Goal: Submit feedback/report problem: Submit feedback/report problem

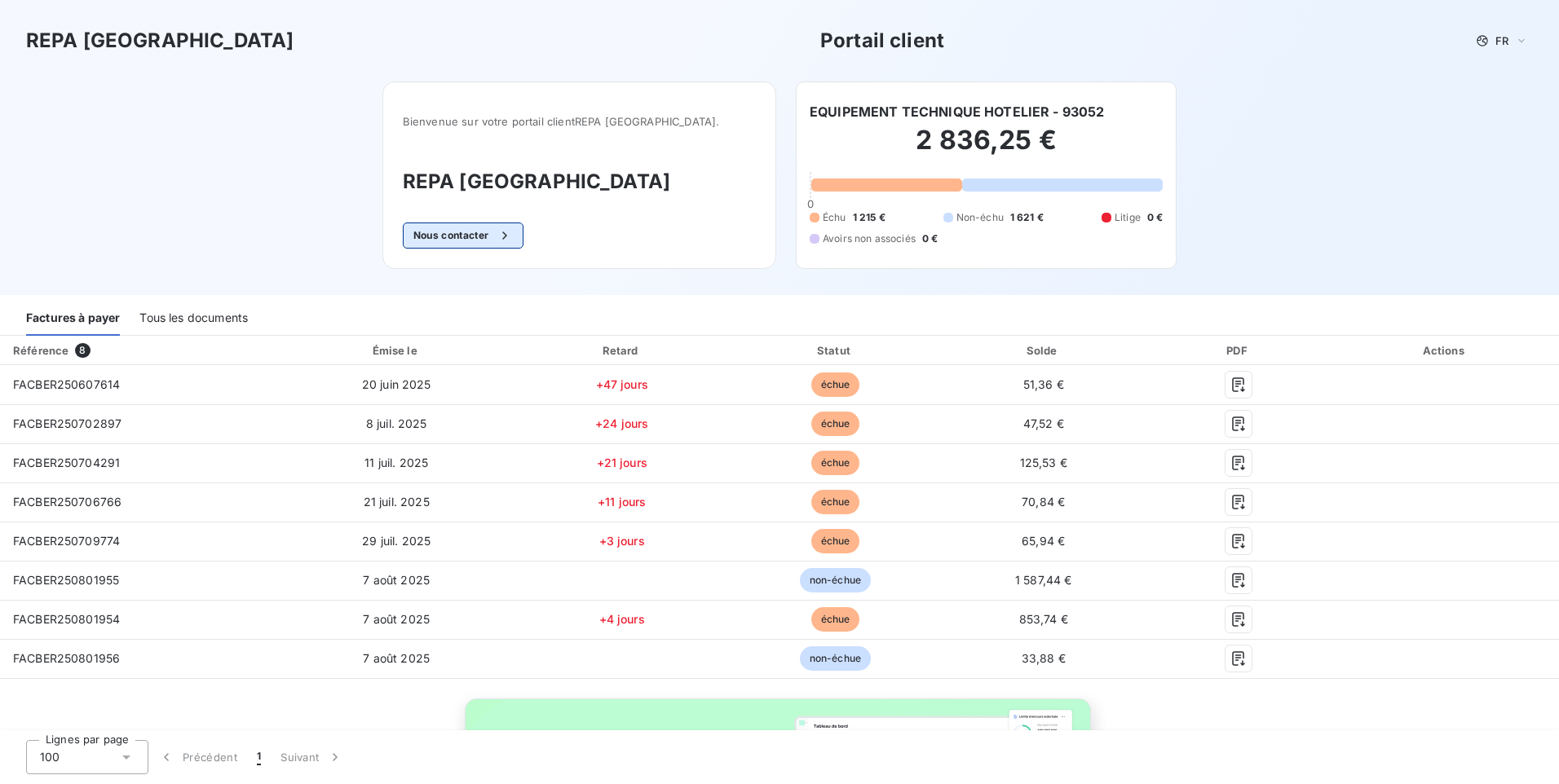
click at [507, 240] on button "Nous contacter" at bounding box center [463, 235] width 120 height 26
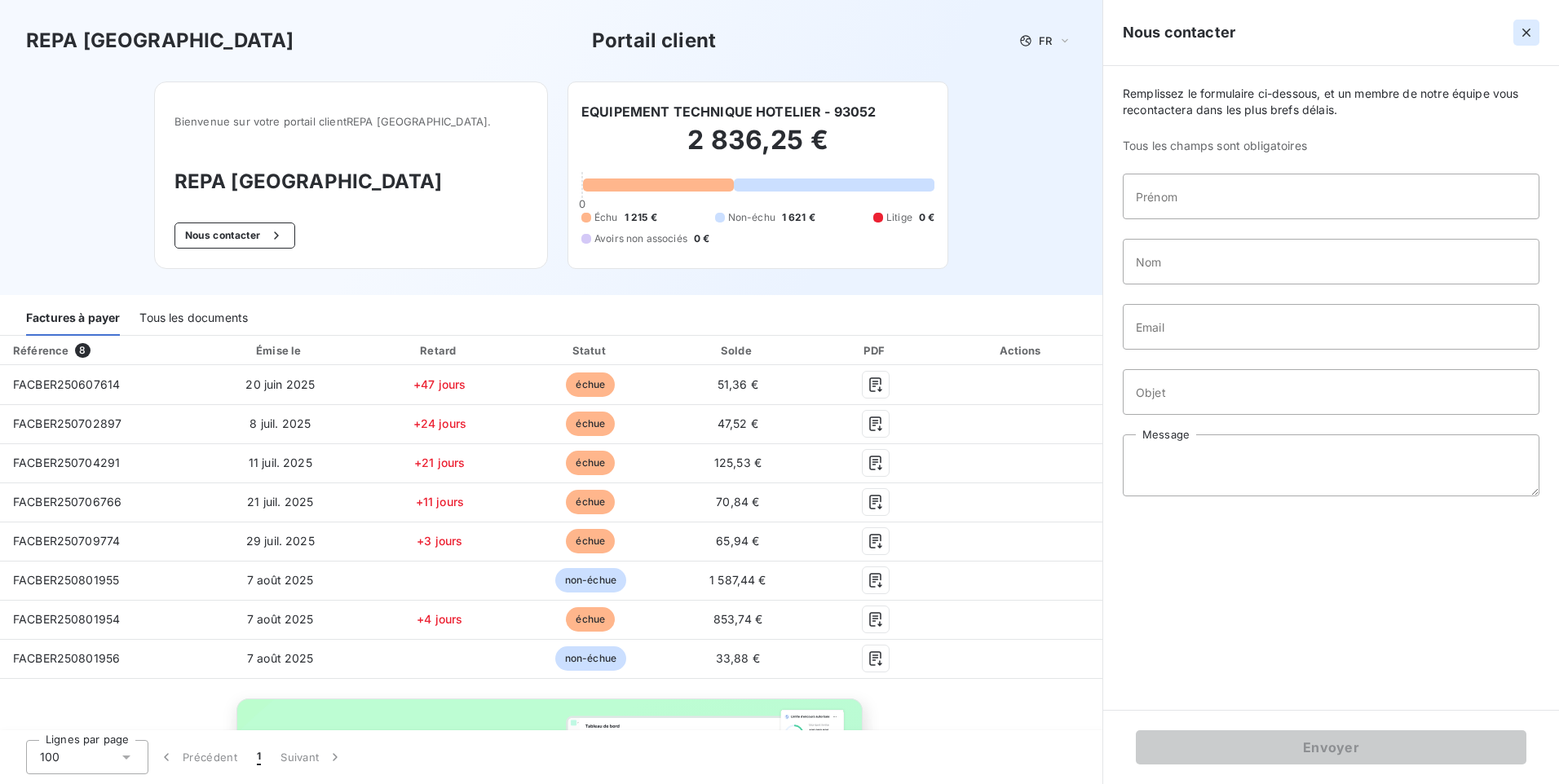
click at [1530, 30] on icon "button" at bounding box center [1526, 32] width 16 height 16
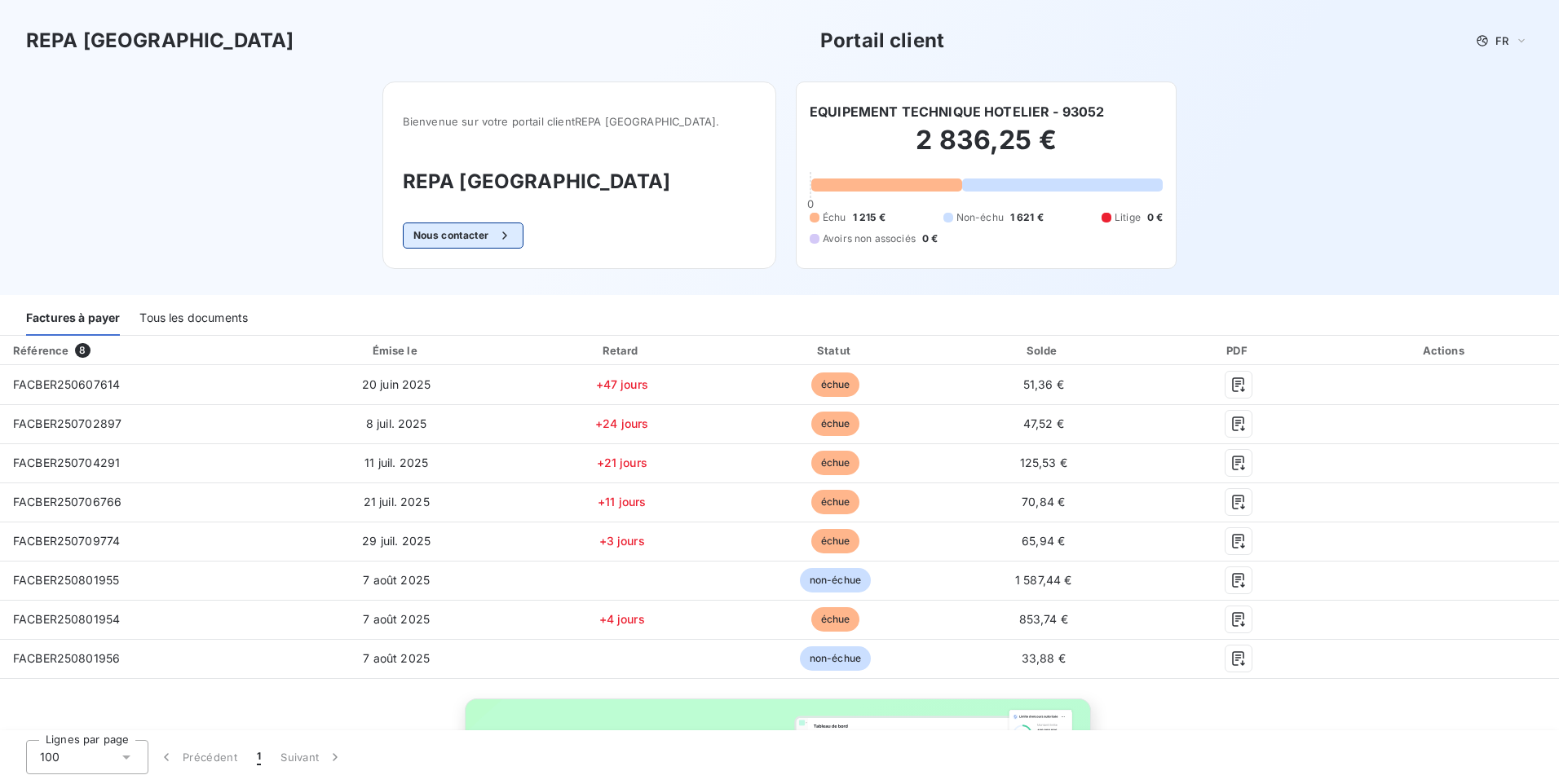
click at [464, 233] on button "Nous contacter" at bounding box center [463, 235] width 120 height 26
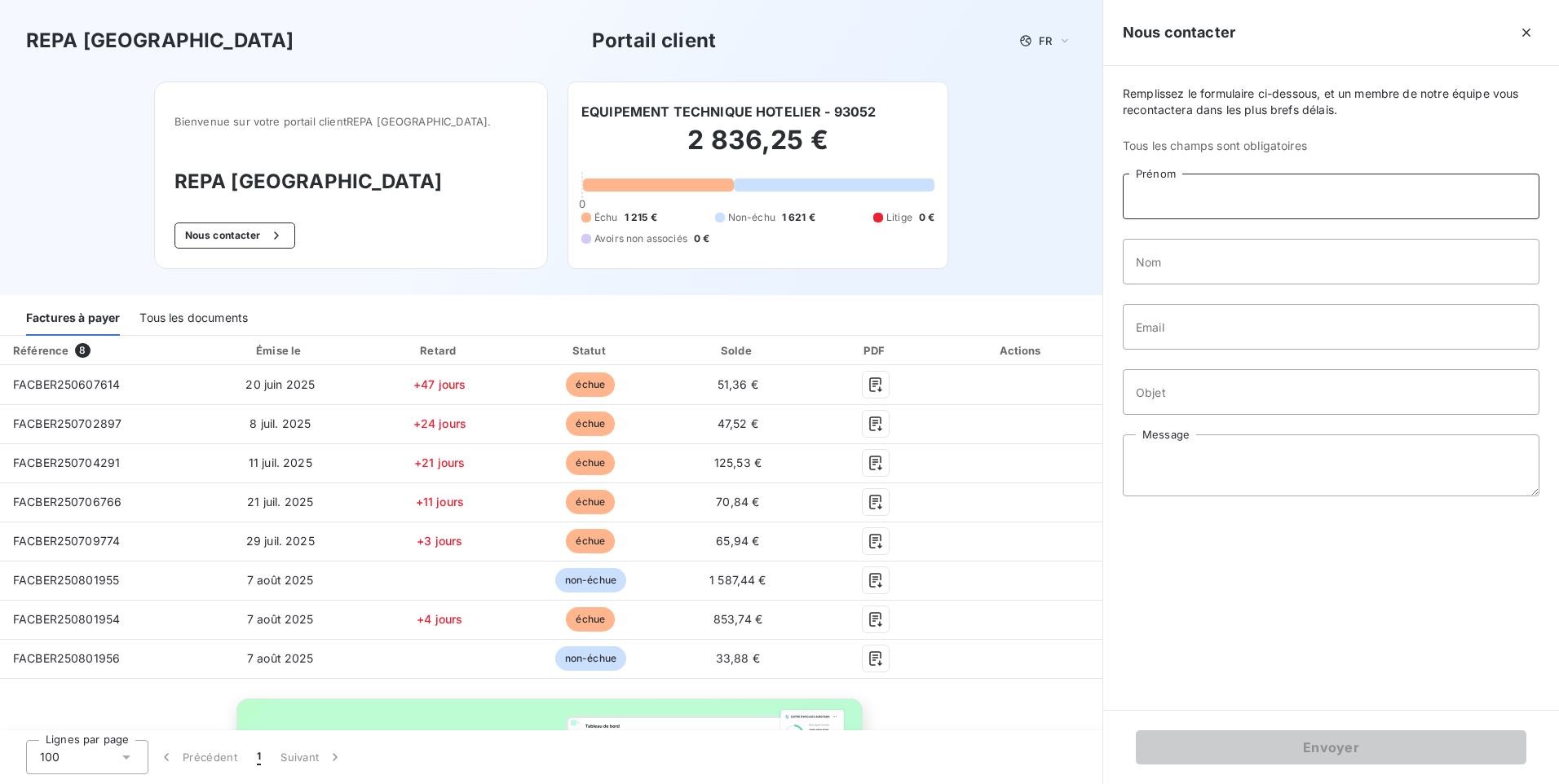
drag, startPoint x: 1190, startPoint y: 185, endPoint x: 1179, endPoint y: 192, distance: 13.0
click at [1190, 185] on input "Prénom" at bounding box center [1330, 196] width 416 height 45
type input "EQUIPEMENT TECHNIQUE HOTELIER"
drag, startPoint x: 1371, startPoint y: 194, endPoint x: 1070, endPoint y: 194, distance: 301.0
click at [1070, 194] on div "REPA France Portail client FR Bienvenue sur votre portail client REPA France . …" at bounding box center [779, 392] width 1559 height 784
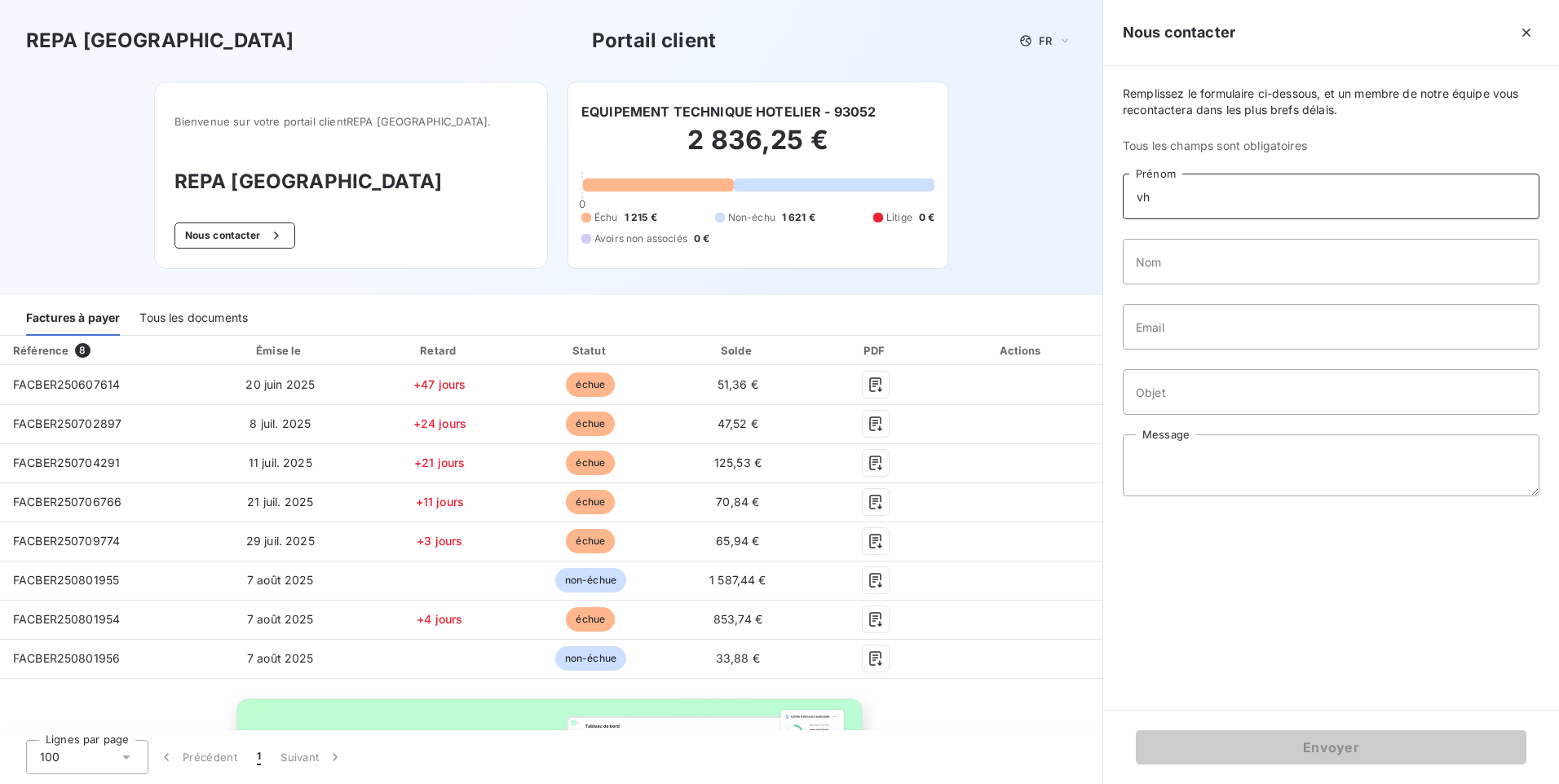
type input "v"
type input "Christophe"
type input "CALDONAZZO"
drag, startPoint x: 1268, startPoint y: 331, endPoint x: 1049, endPoint y: 330, distance: 219.0
click at [1049, 330] on div "REPA France Portail client FR Bienvenue sur votre portail client REPA France . …" at bounding box center [779, 392] width 1559 height 784
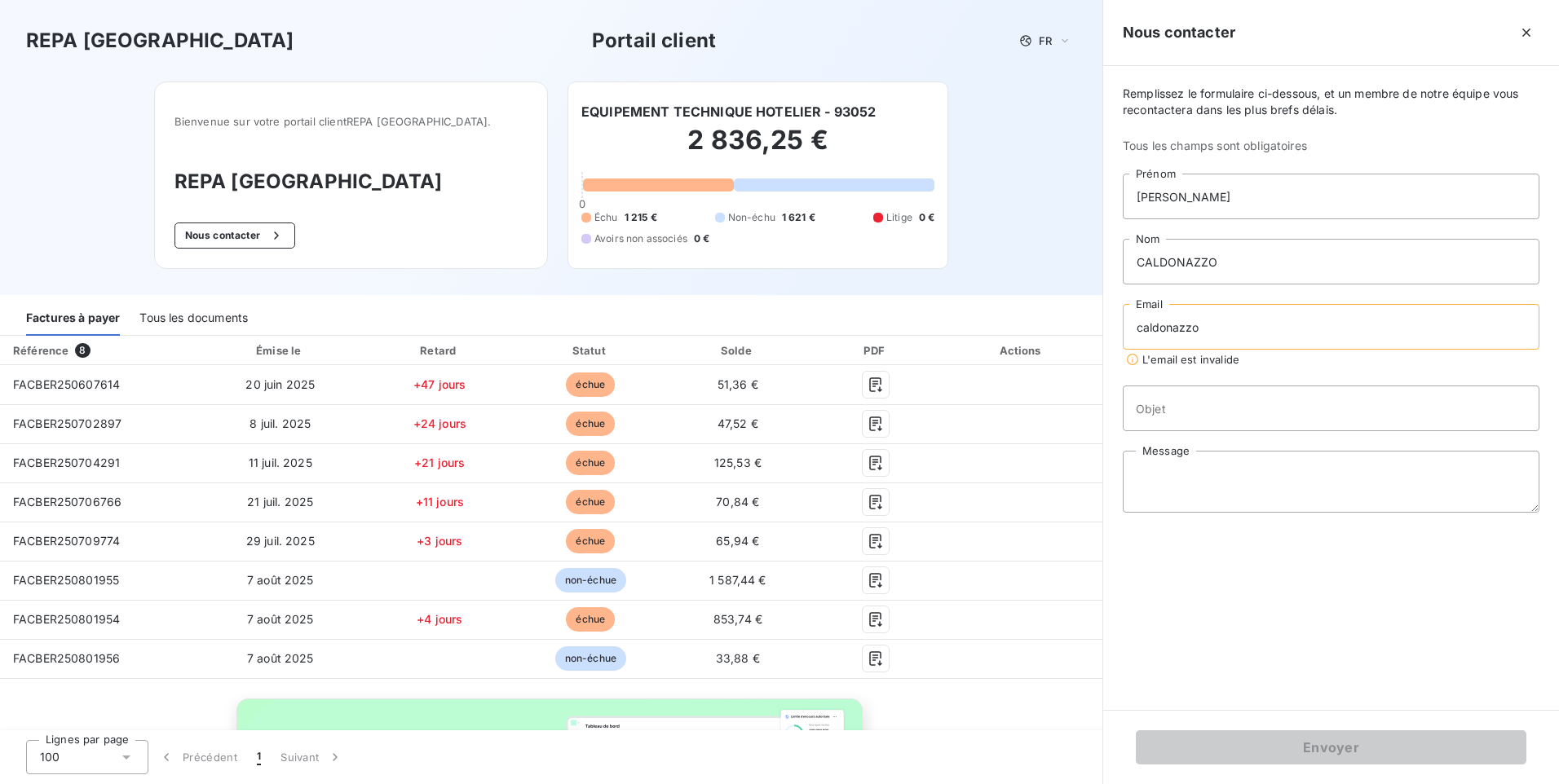
type input "caldonazzo@ethcuisine.fr"
click at [1189, 402] on input "Objet" at bounding box center [1330, 391] width 416 height 45
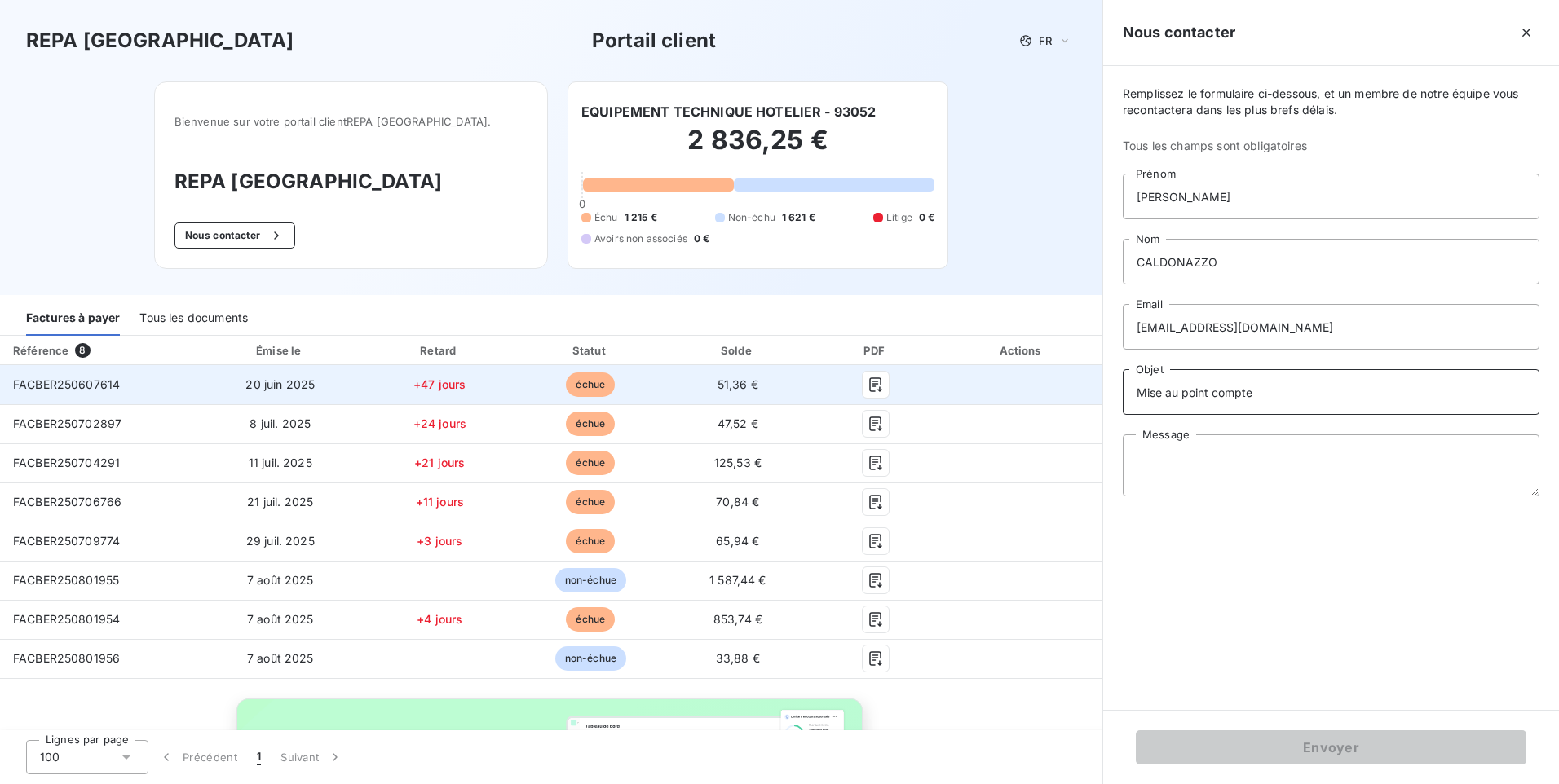
drag, startPoint x: 1261, startPoint y: 385, endPoint x: 1051, endPoint y: 398, distance: 210.4
click at [1051, 398] on div "REPA France Portail client FR Bienvenue sur votre portail client REPA France . …" at bounding box center [779, 392] width 1559 height 784
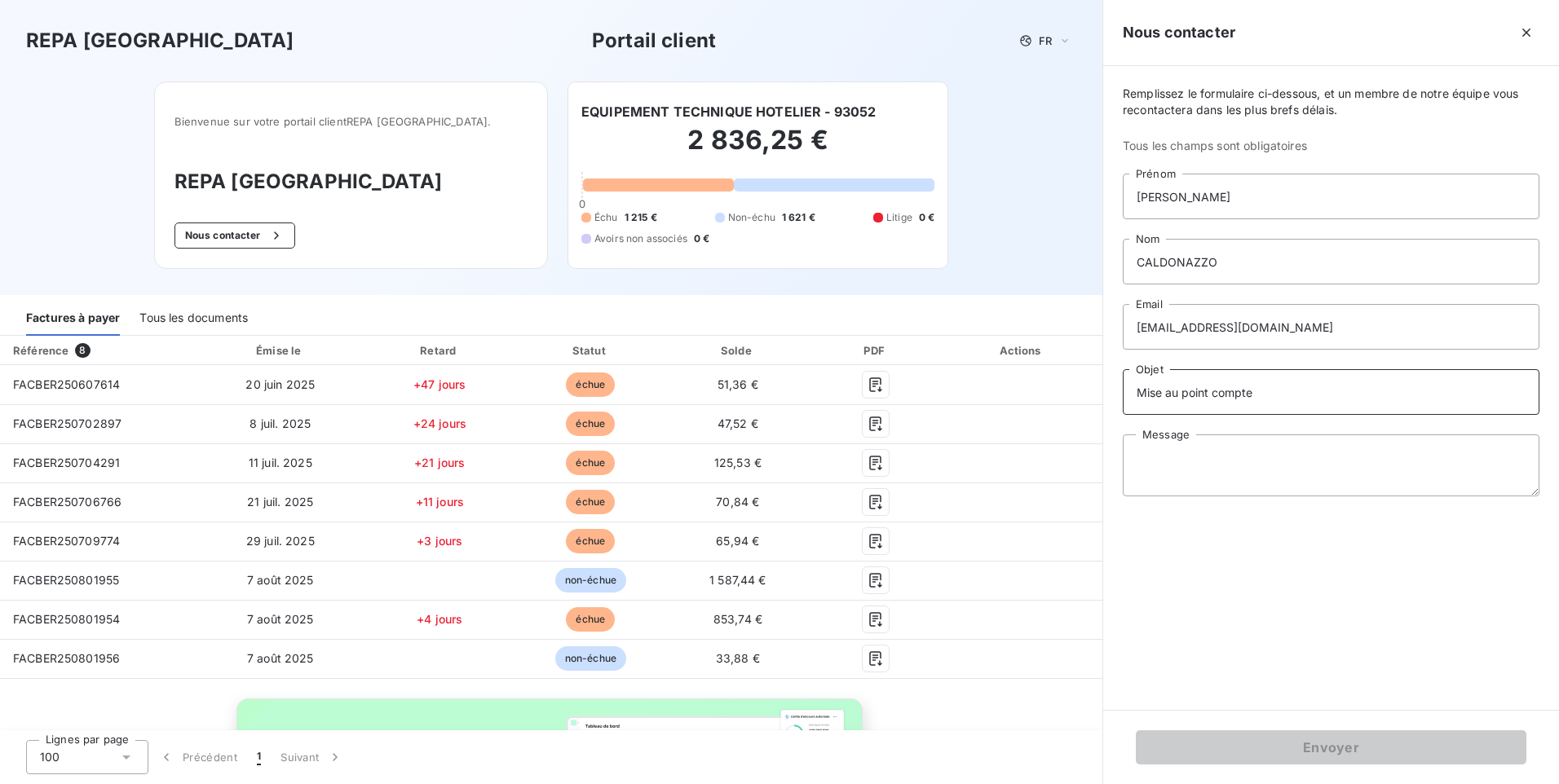
type input "Mise au point compte"
click at [1174, 466] on textarea "Message" at bounding box center [1330, 465] width 416 height 62
paste textarea "Mise au point compte"
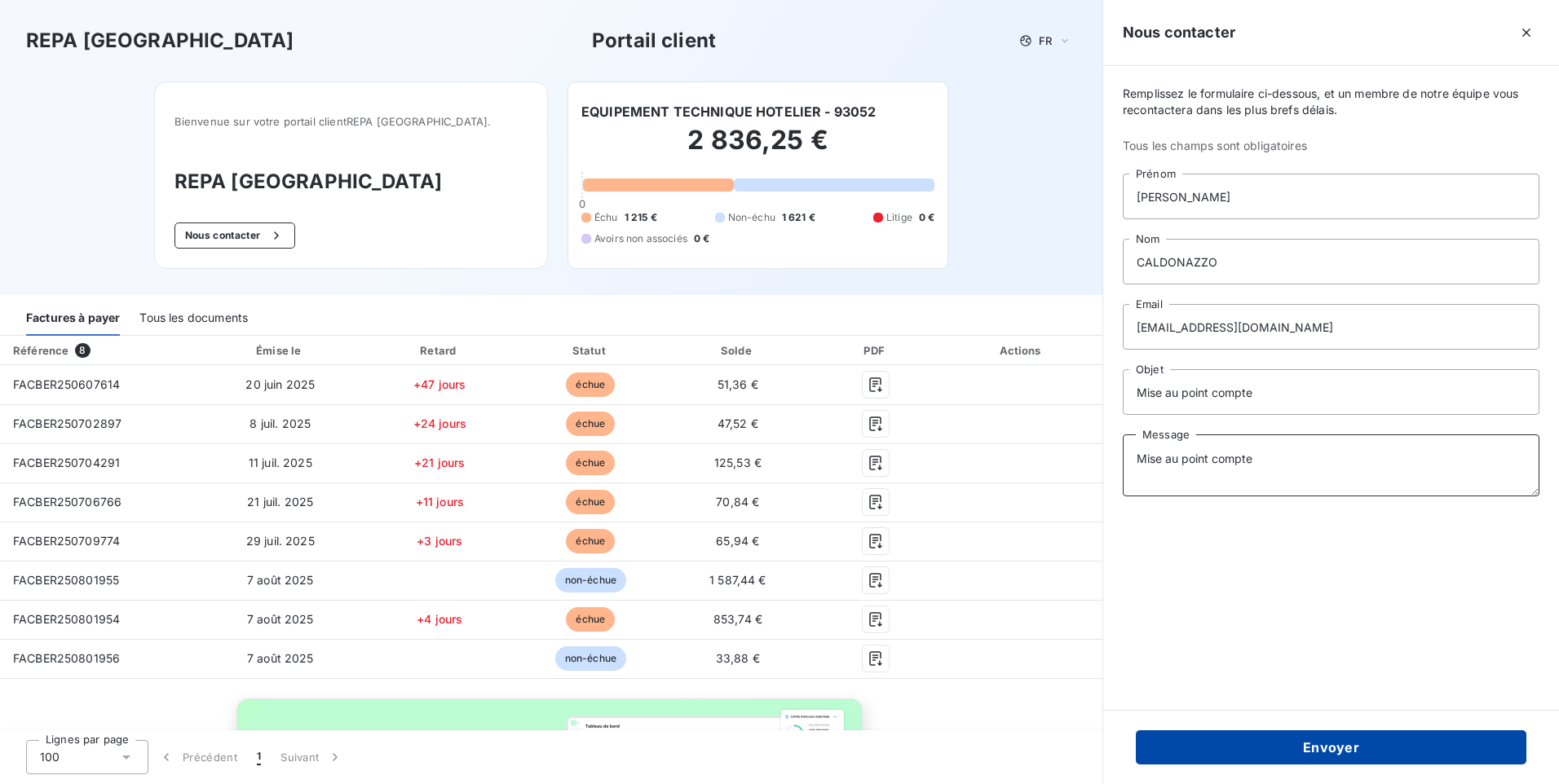
type textarea "Mise au point compte"
click at [1277, 755] on button "Envoyer" at bounding box center [1331, 747] width 390 height 34
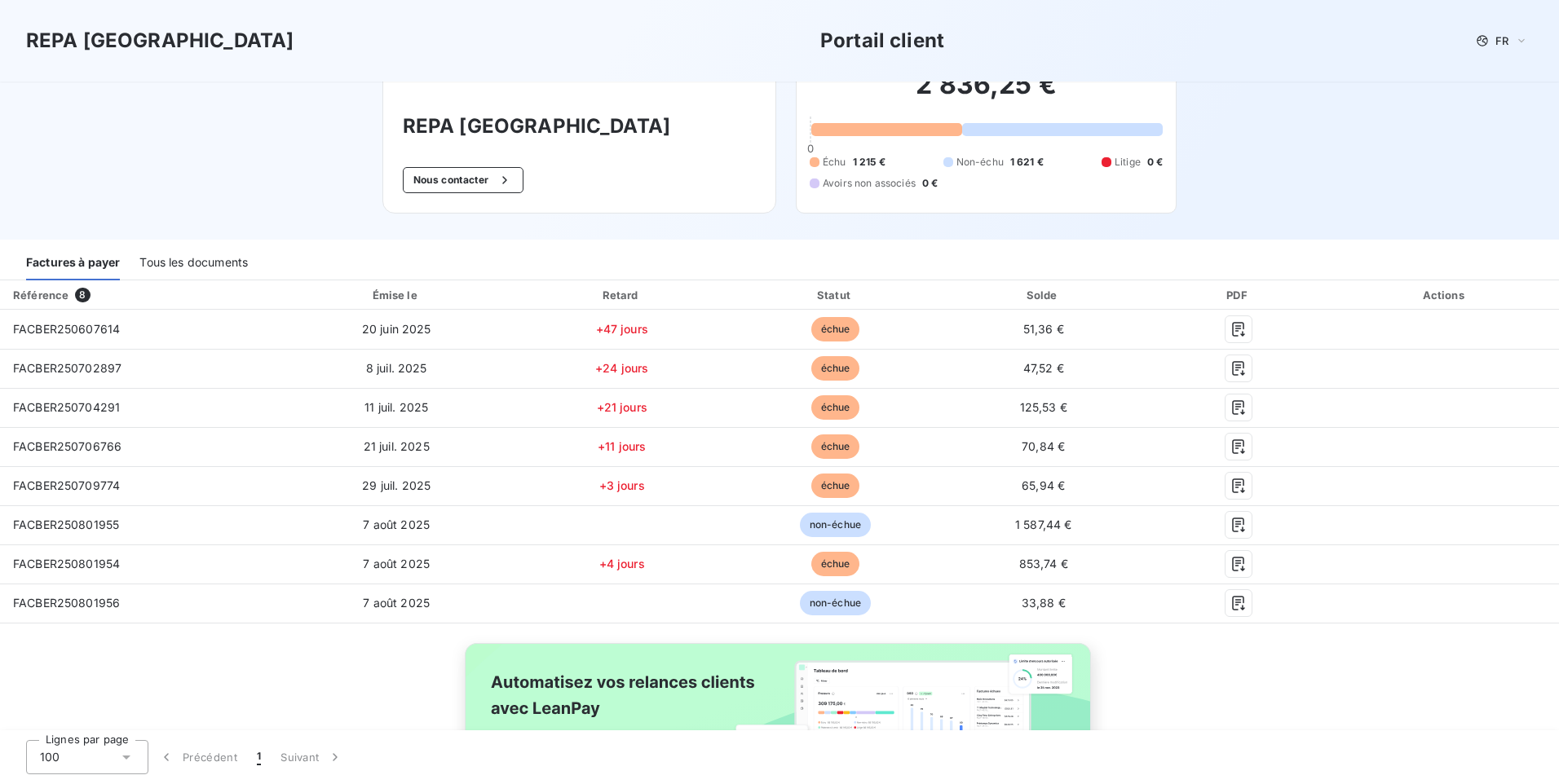
scroll to position [167, 0]
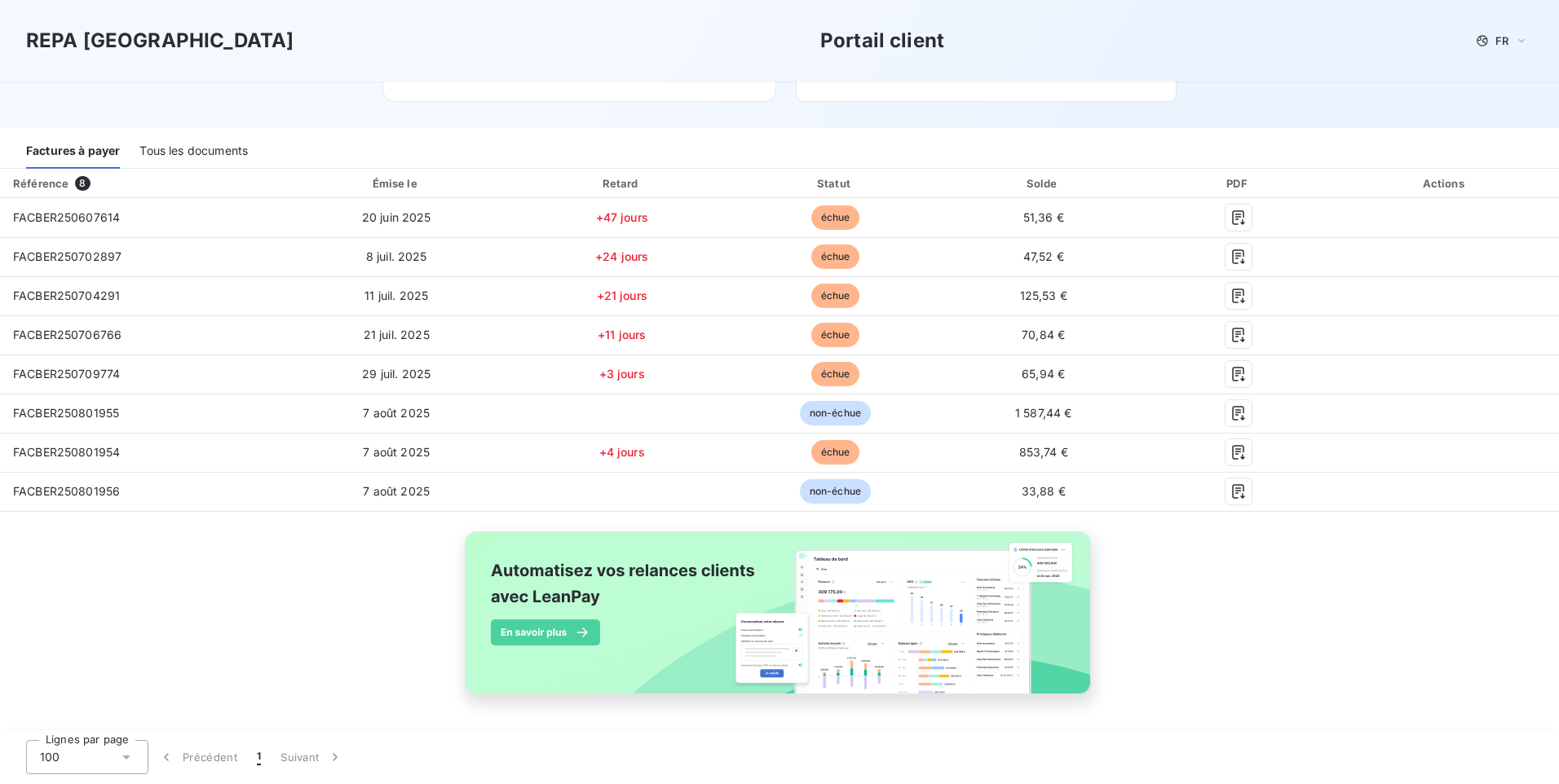
click at [127, 759] on icon at bounding box center [126, 757] width 8 height 4
click at [61, 696] on span "50" at bounding box center [66, 692] width 14 height 16
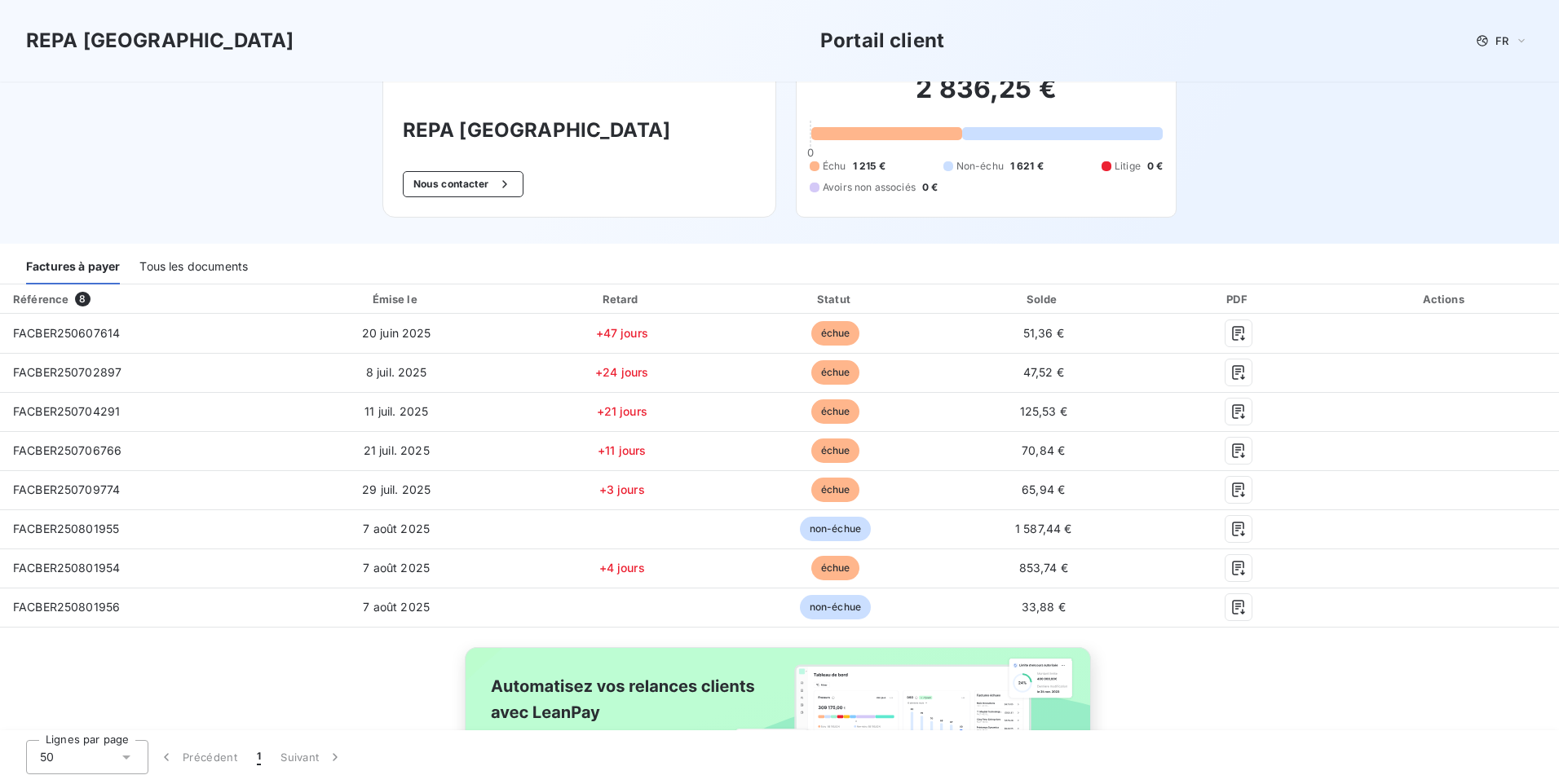
scroll to position [0, 0]
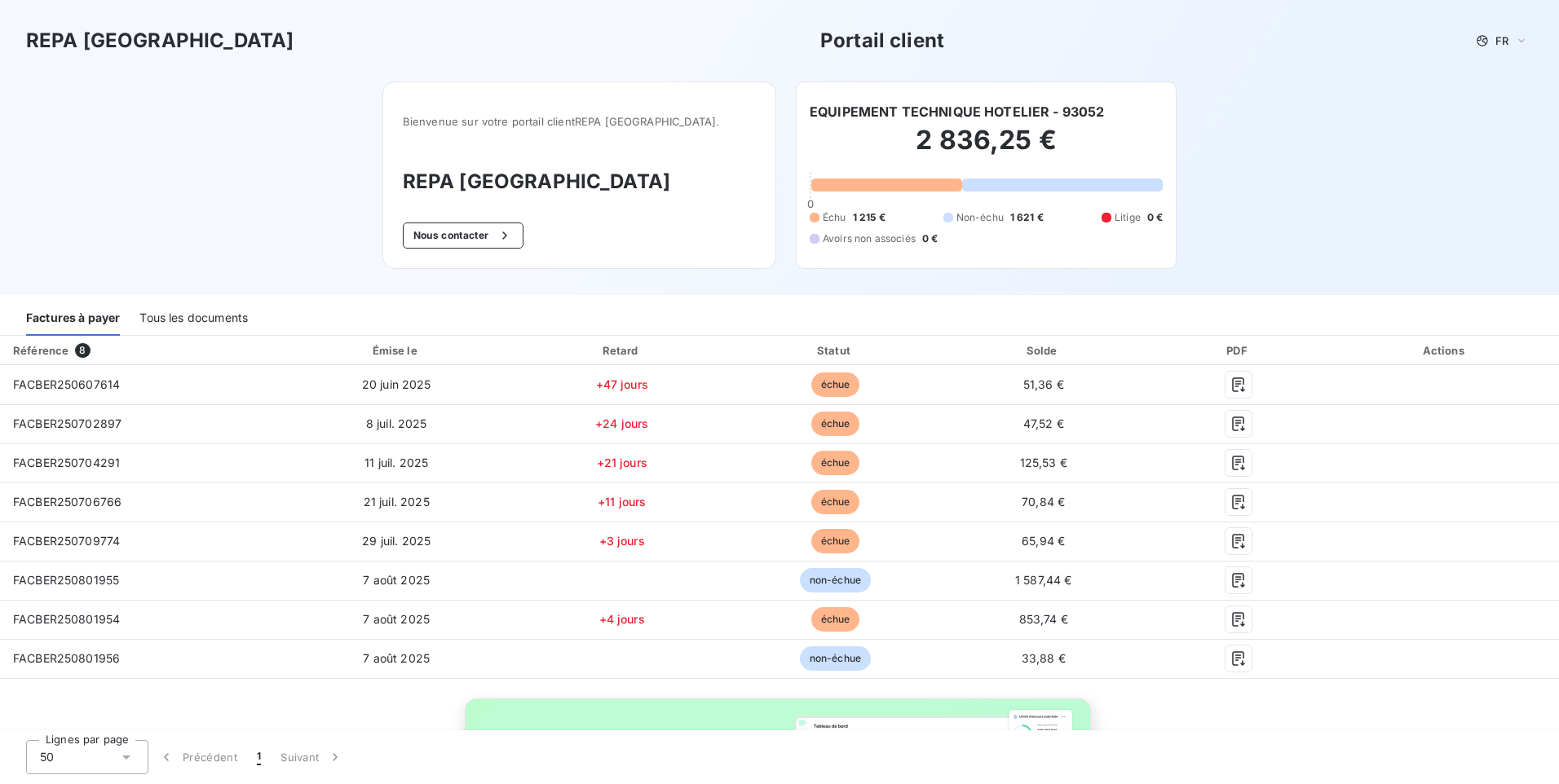
click at [191, 318] on div "Tous les documents" at bounding box center [193, 318] width 109 height 34
